Goal: Navigation & Orientation: Go to known website

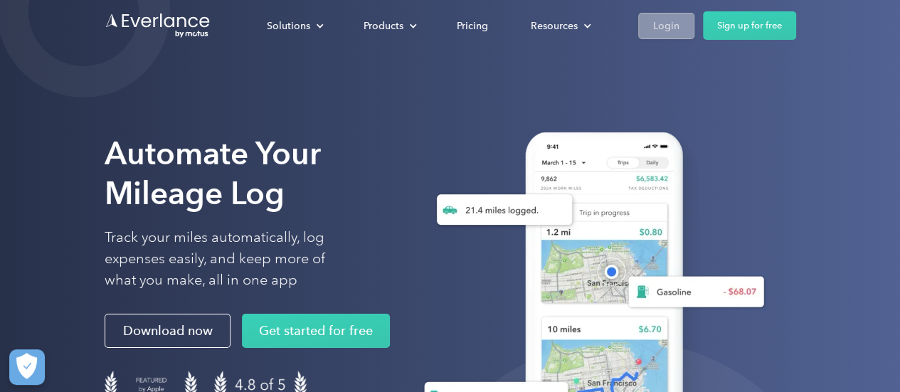
click at [671, 22] on div "Login" at bounding box center [666, 26] width 26 height 18
